Goal: Information Seeking & Learning: Learn about a topic

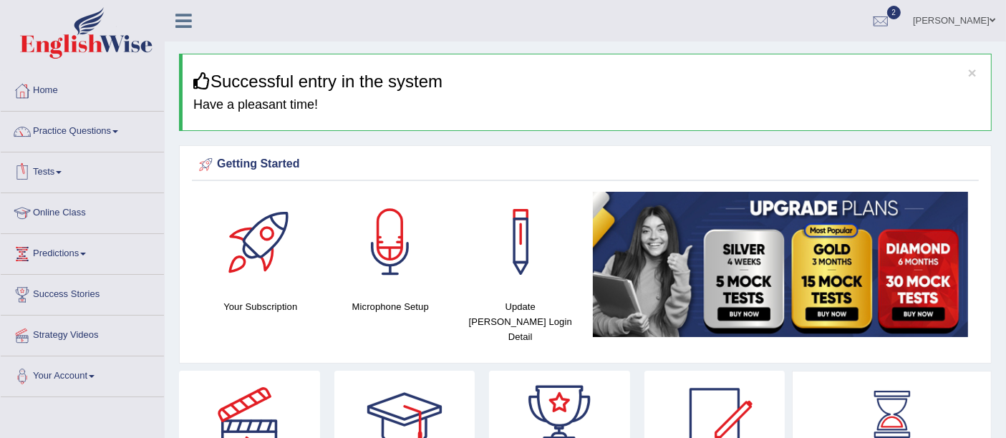
click at [85, 148] on li "Practice Questions Speaking Practice Read Aloud Repeat Sentence Describe Image …" at bounding box center [82, 132] width 163 height 41
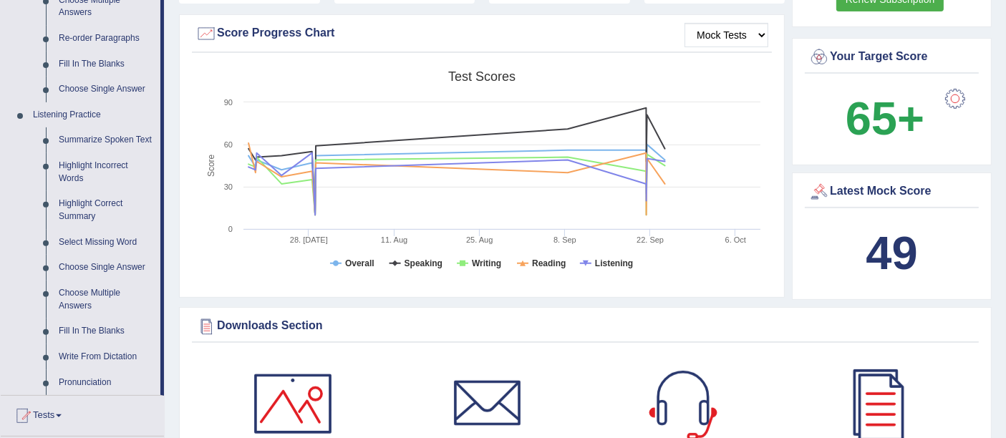
scroll to position [528, 0]
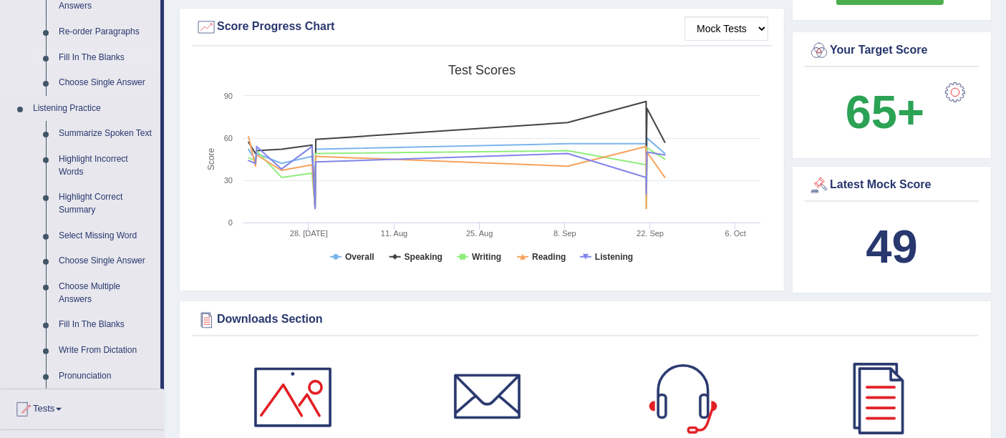
click at [96, 54] on link "Fill In The Blanks" at bounding box center [106, 58] width 108 height 26
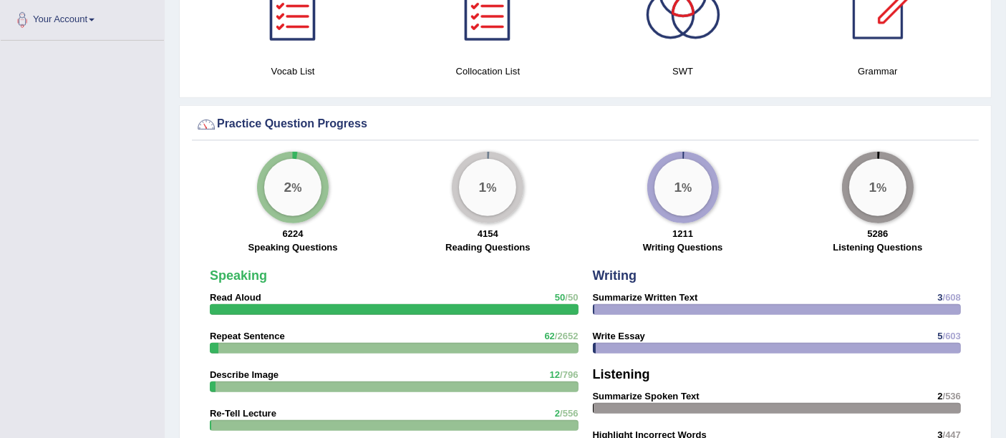
scroll to position [924, 0]
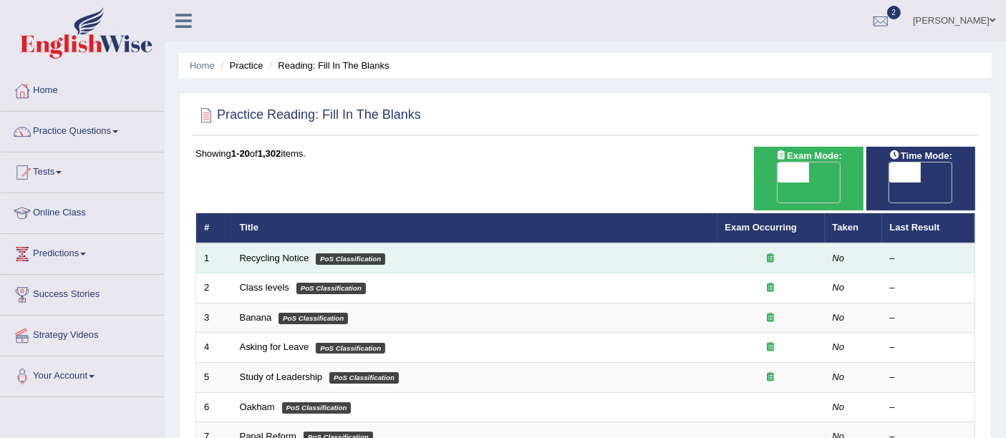
click at [429, 243] on td "Recycling Notice PoS Classification" at bounding box center [474, 258] width 485 height 30
click at [281, 253] on link "Recycling Notice" at bounding box center [274, 258] width 69 height 11
